Goal: Communication & Community: Answer question/provide support

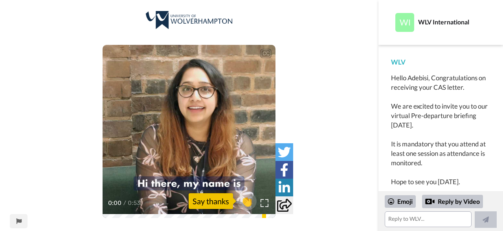
scroll to position [6, 0]
click at [250, 201] on span "👏" at bounding box center [247, 201] width 25 height 16
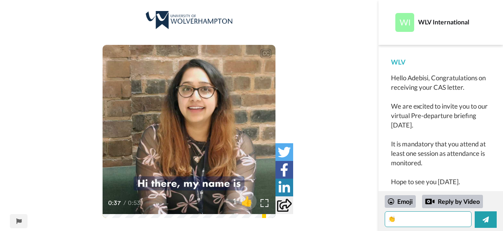
click at [407, 221] on textarea "👏" at bounding box center [428, 219] width 87 height 16
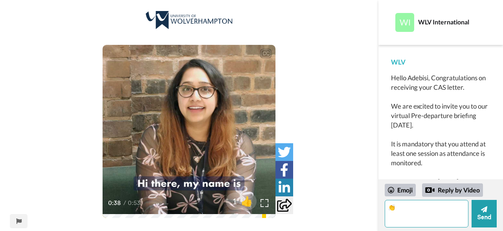
click at [390, 210] on textarea "👏" at bounding box center [427, 214] width 84 height 28
click at [404, 210] on textarea "Thank👏" at bounding box center [427, 214] width 84 height 28
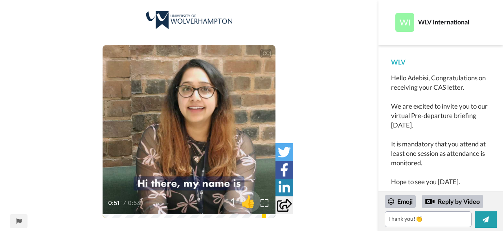
click at [237, 199] on span "👍" at bounding box center [248, 201] width 25 height 16
click at [424, 219] on textarea "Thank you!👍👏" at bounding box center [428, 219] width 87 height 16
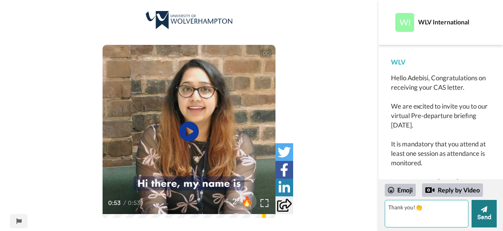
type textarea "Thank you!👏"
click at [482, 215] on button "Send" at bounding box center [484, 214] width 25 height 28
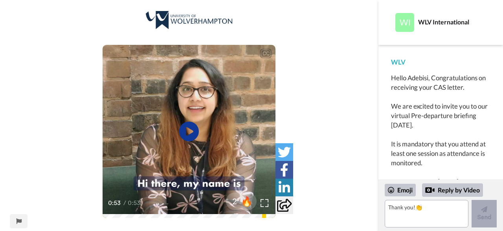
scroll to position [48, 0]
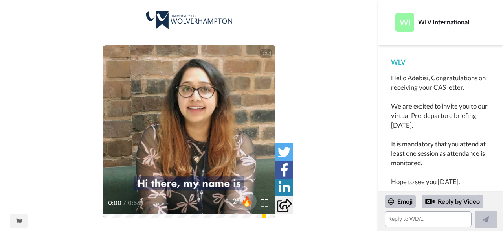
scroll to position [48, 0]
